Goal: Task Accomplishment & Management: Use online tool/utility

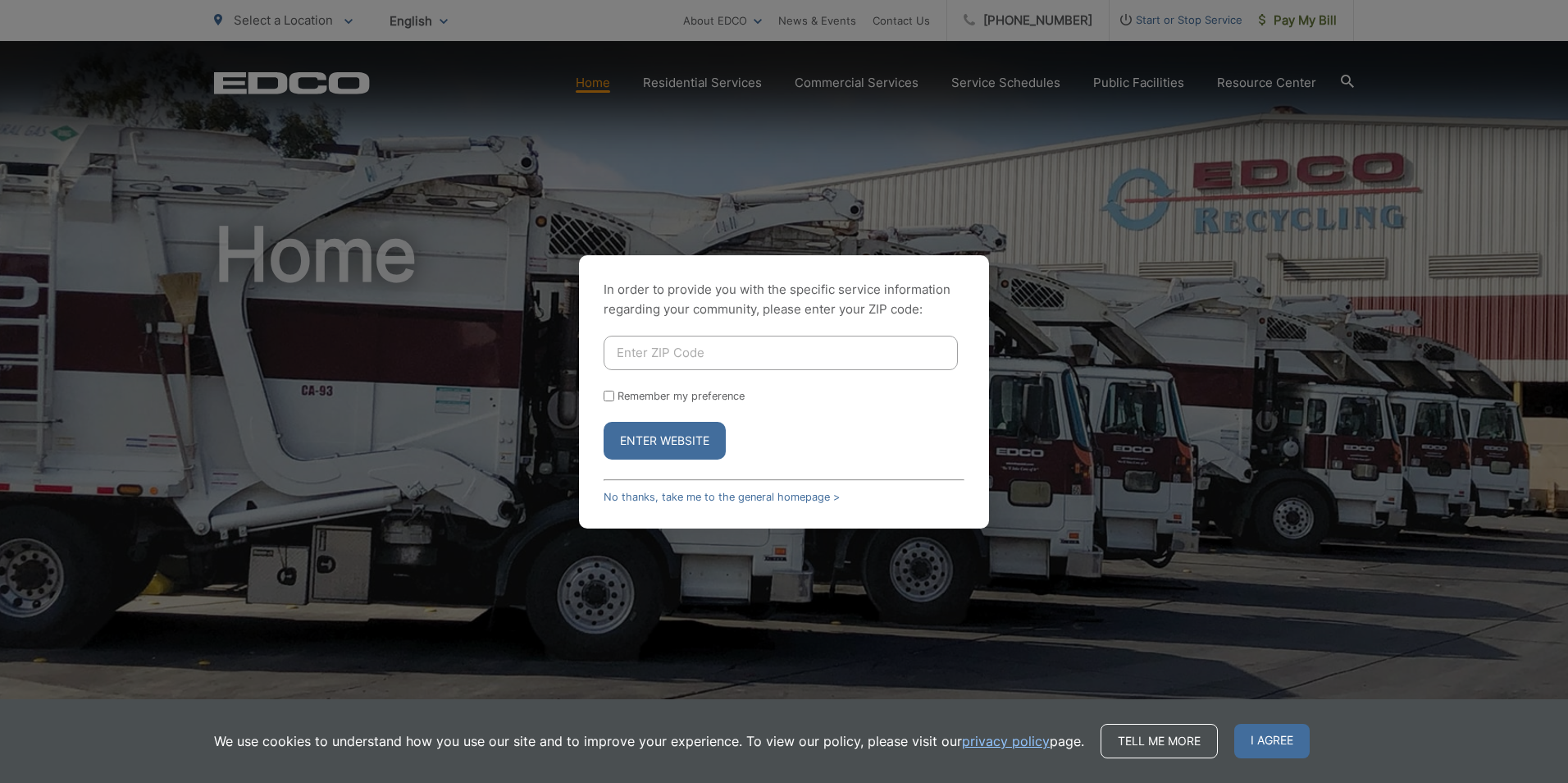
click at [710, 353] on input "Enter ZIP Code" at bounding box center [781, 353] width 354 height 35
type input "92020"
click at [619, 397] on label "Remember my preference" at bounding box center [681, 396] width 127 height 12
click at [614, 397] on input "Remember my preference" at bounding box center [609, 396] width 11 height 11
checkbox input "true"
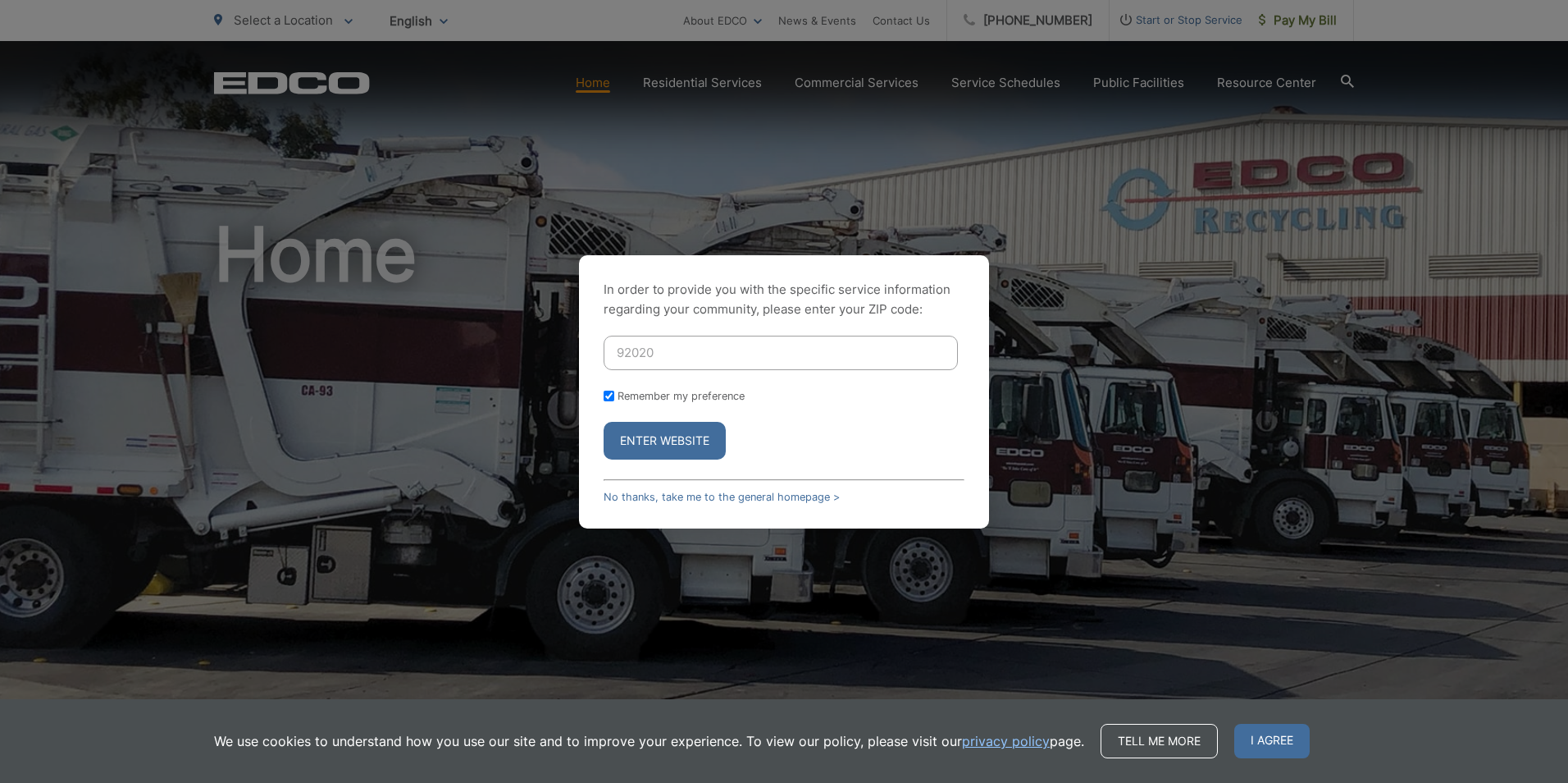
checkbox input "true"
click at [653, 444] on button "Enter Website" at bounding box center [664, 441] width 122 height 37
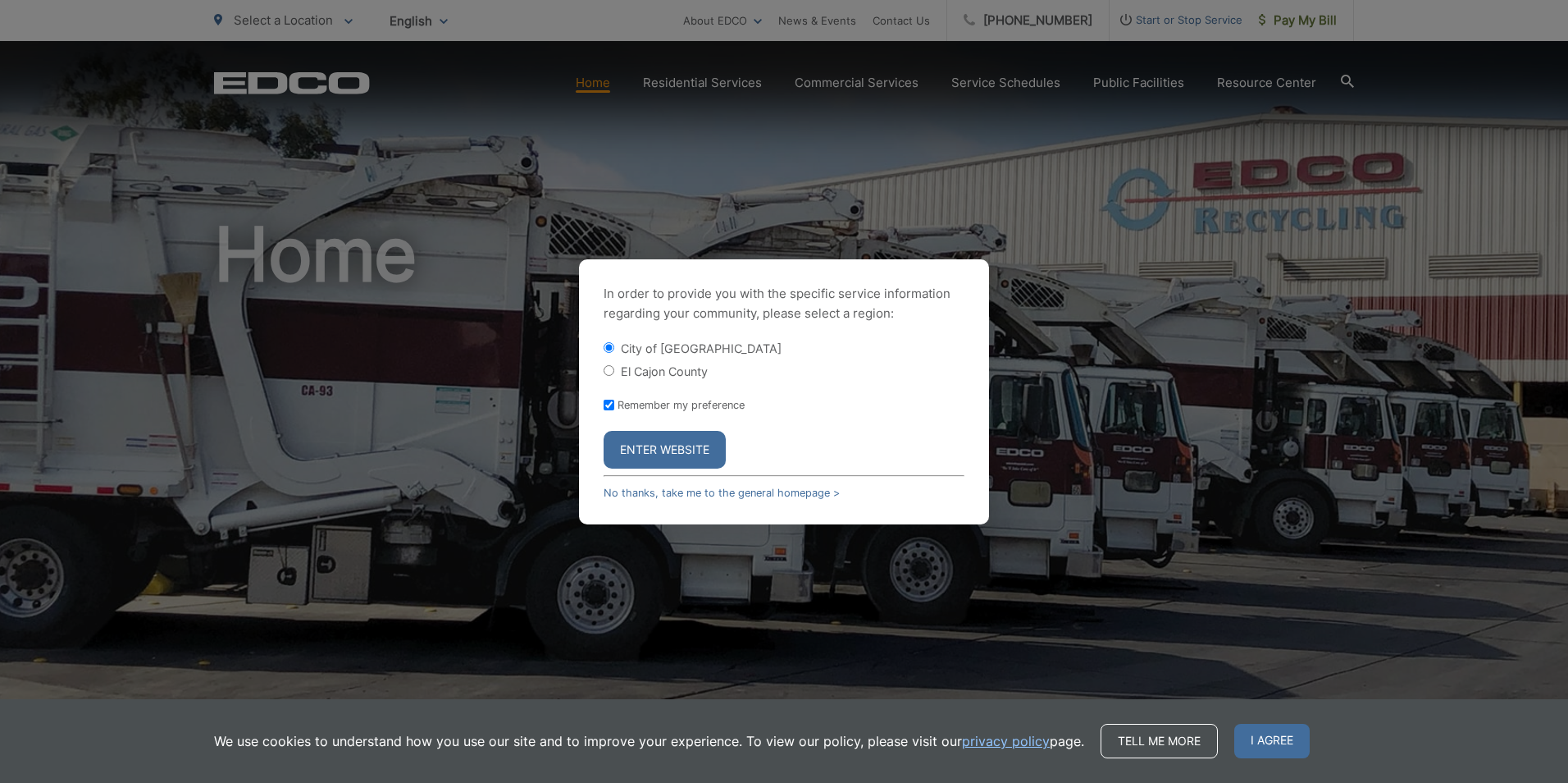
click at [674, 441] on button "Enter Website" at bounding box center [664, 450] width 122 height 37
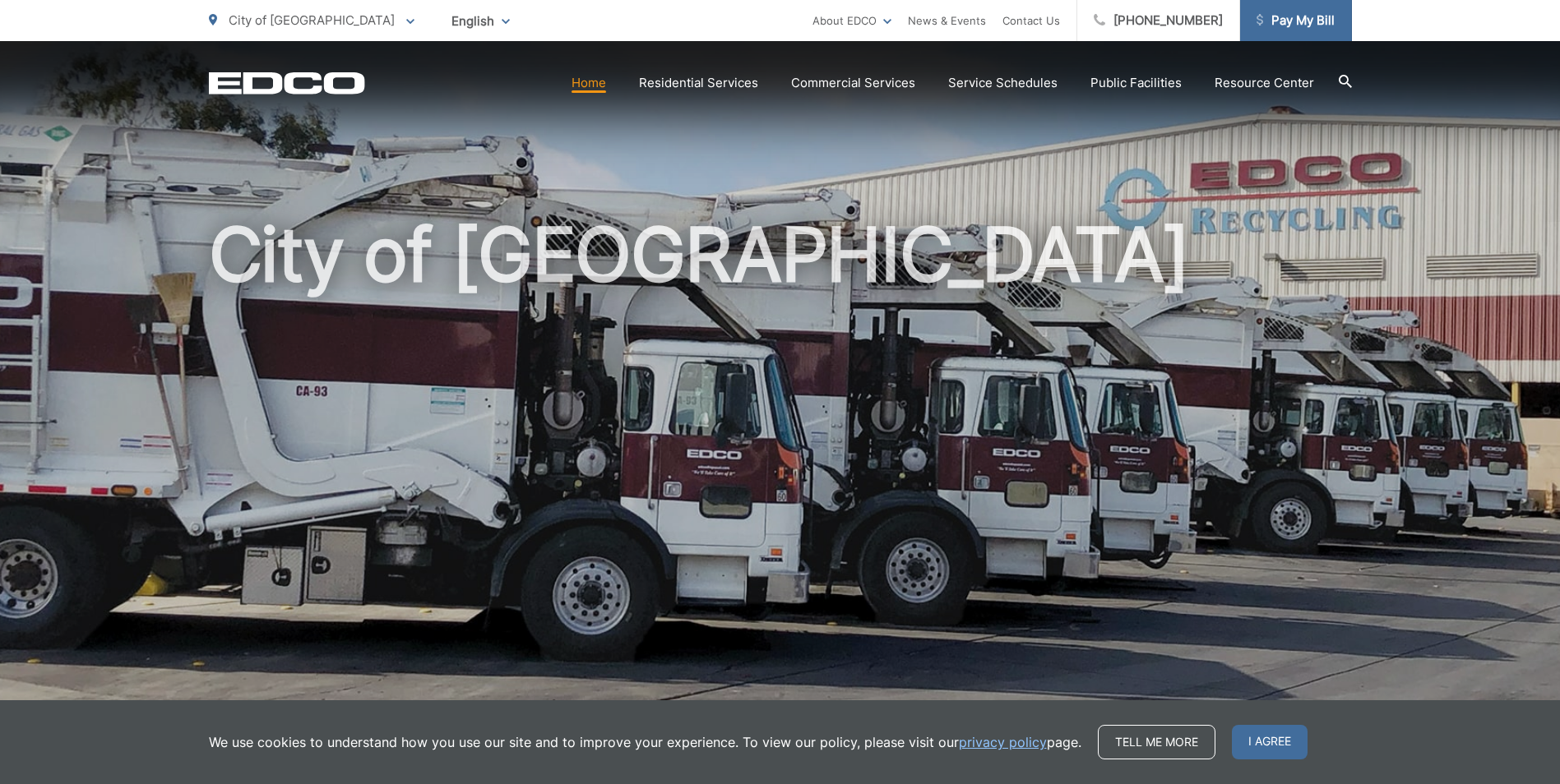
click at [1314, 30] on link "Pay My Bill" at bounding box center [1295, 21] width 112 height 41
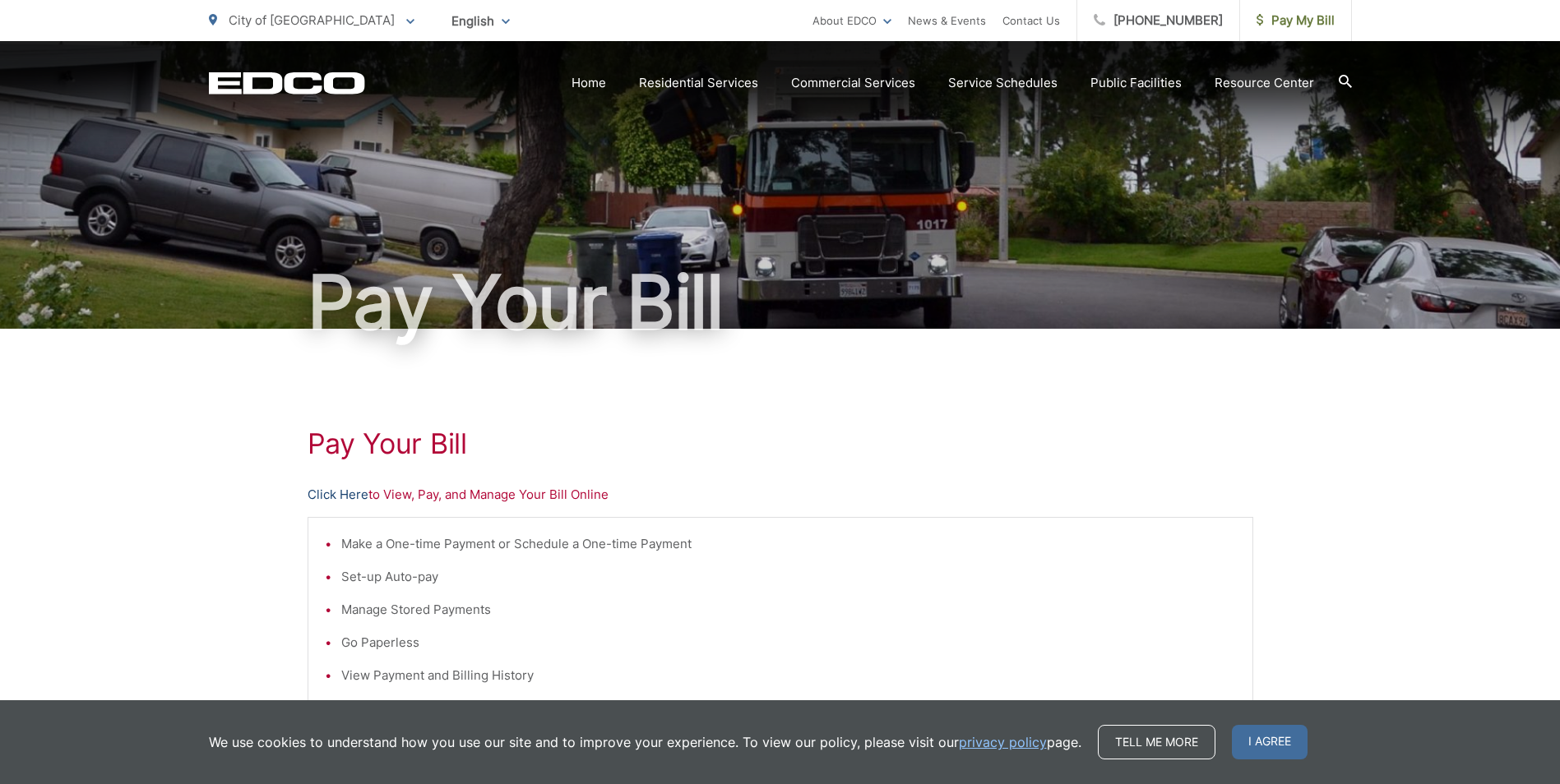
click at [329, 499] on link "Click Here" at bounding box center [338, 495] width 61 height 20
